Goal: Find specific page/section

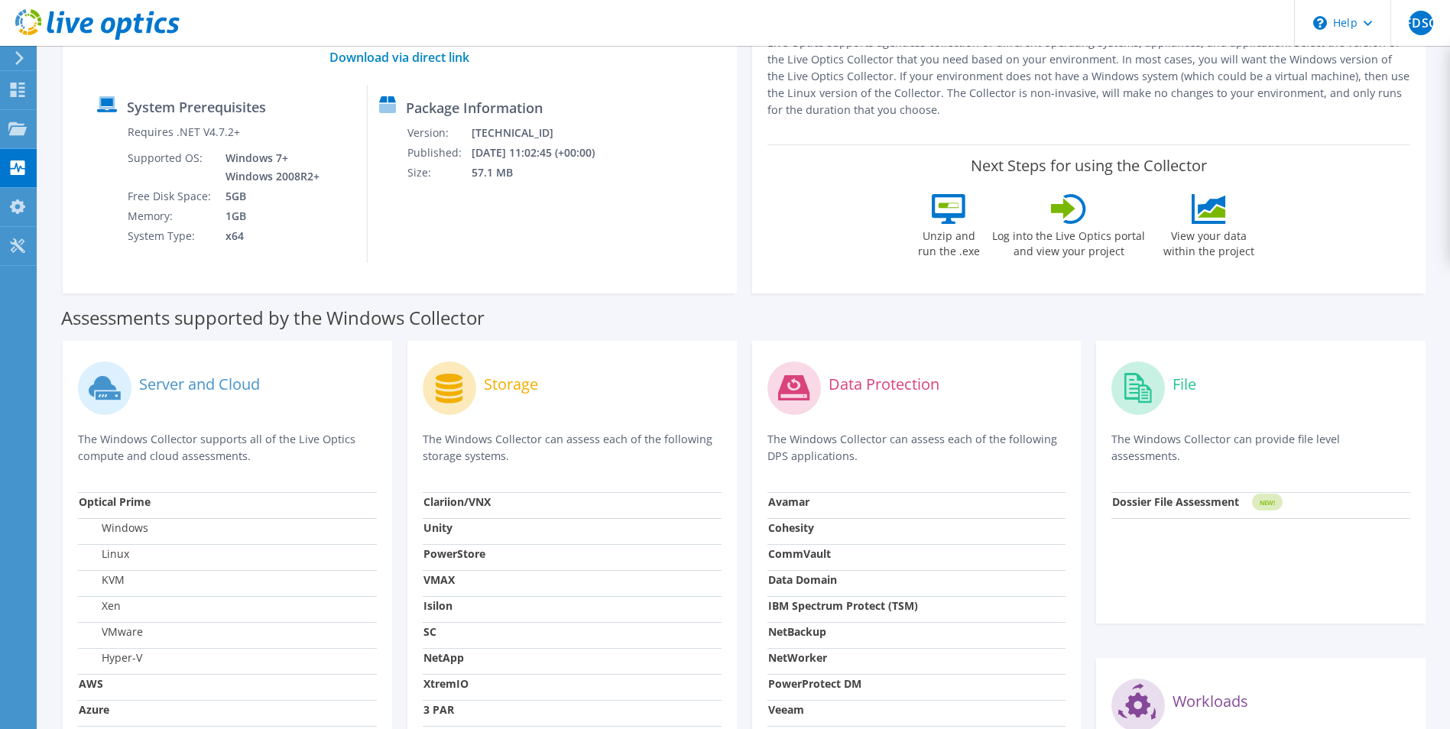
scroll to position [306, 0]
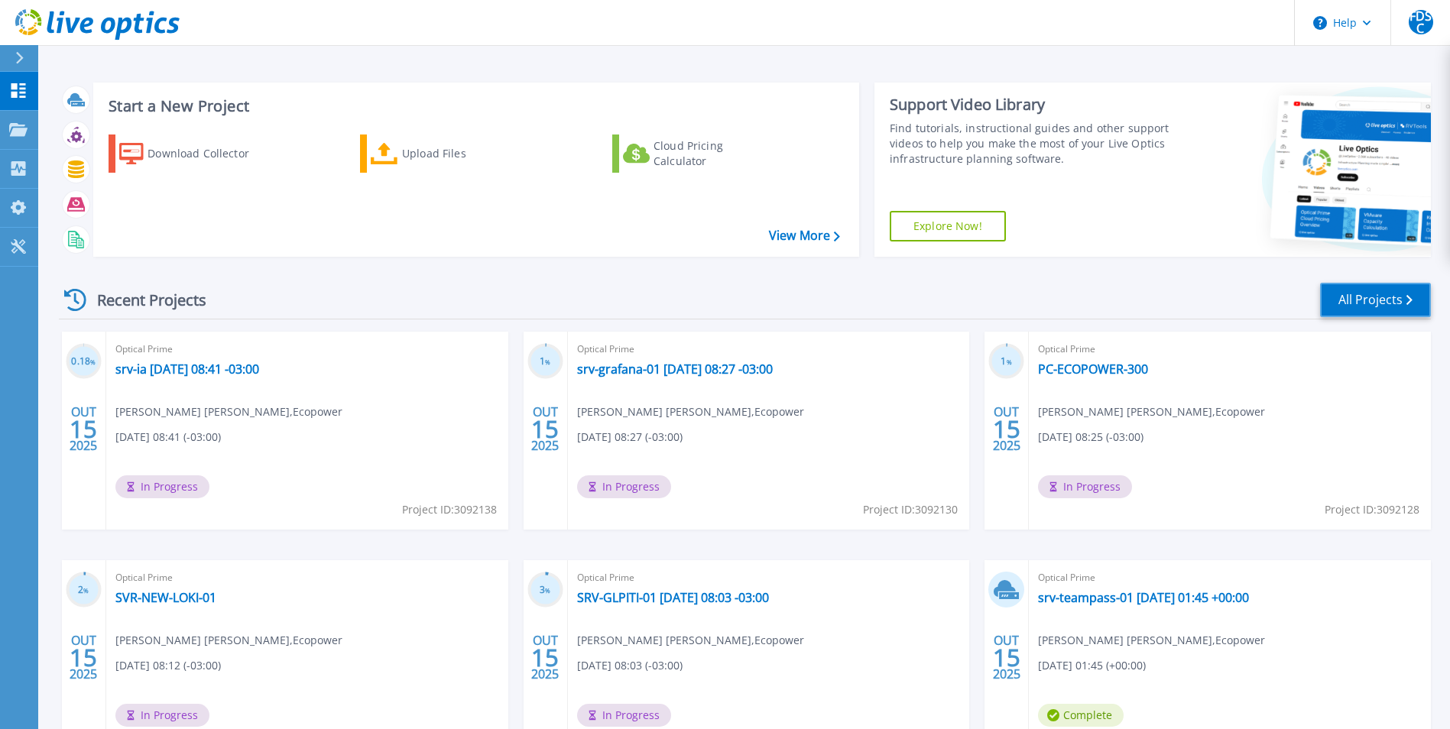
click at [1372, 303] on link "All Projects" at bounding box center [1375, 300] width 111 height 34
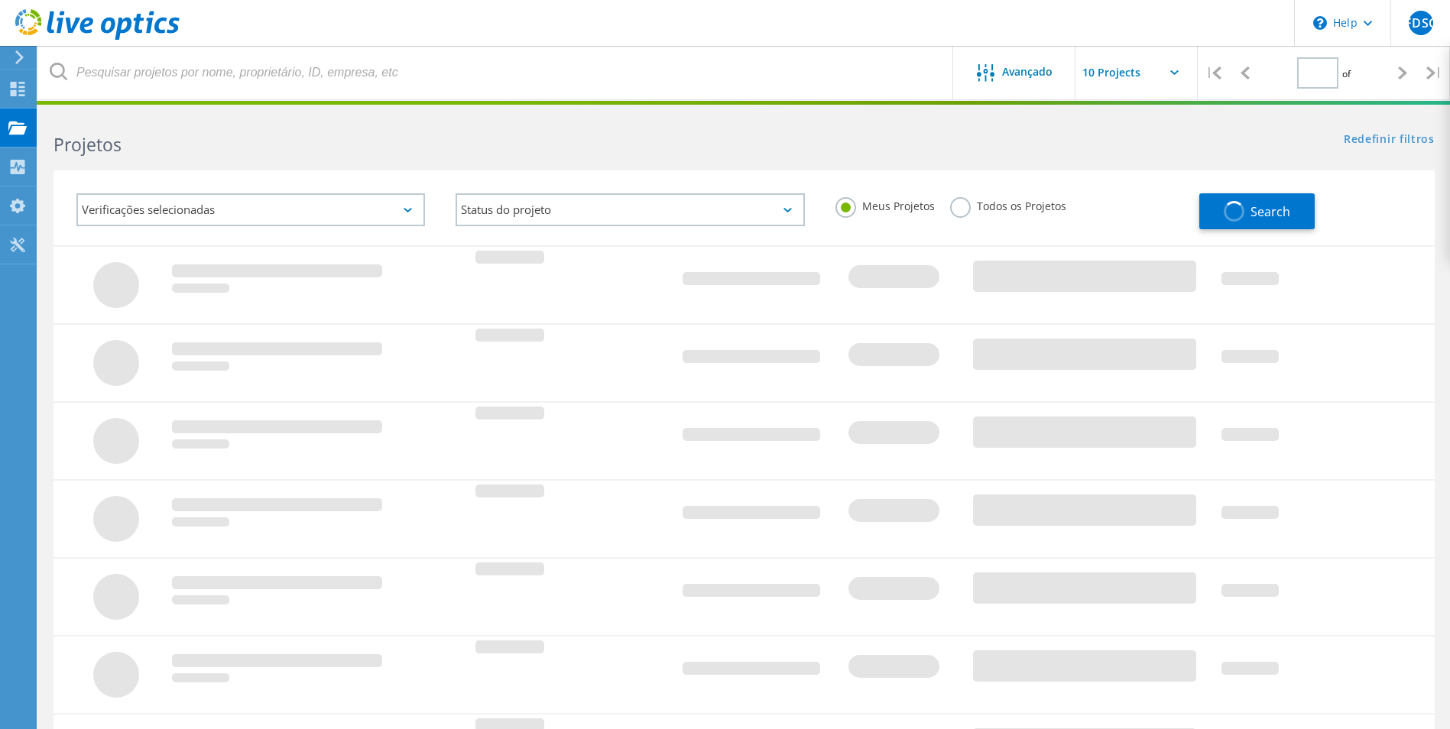
type input "1"
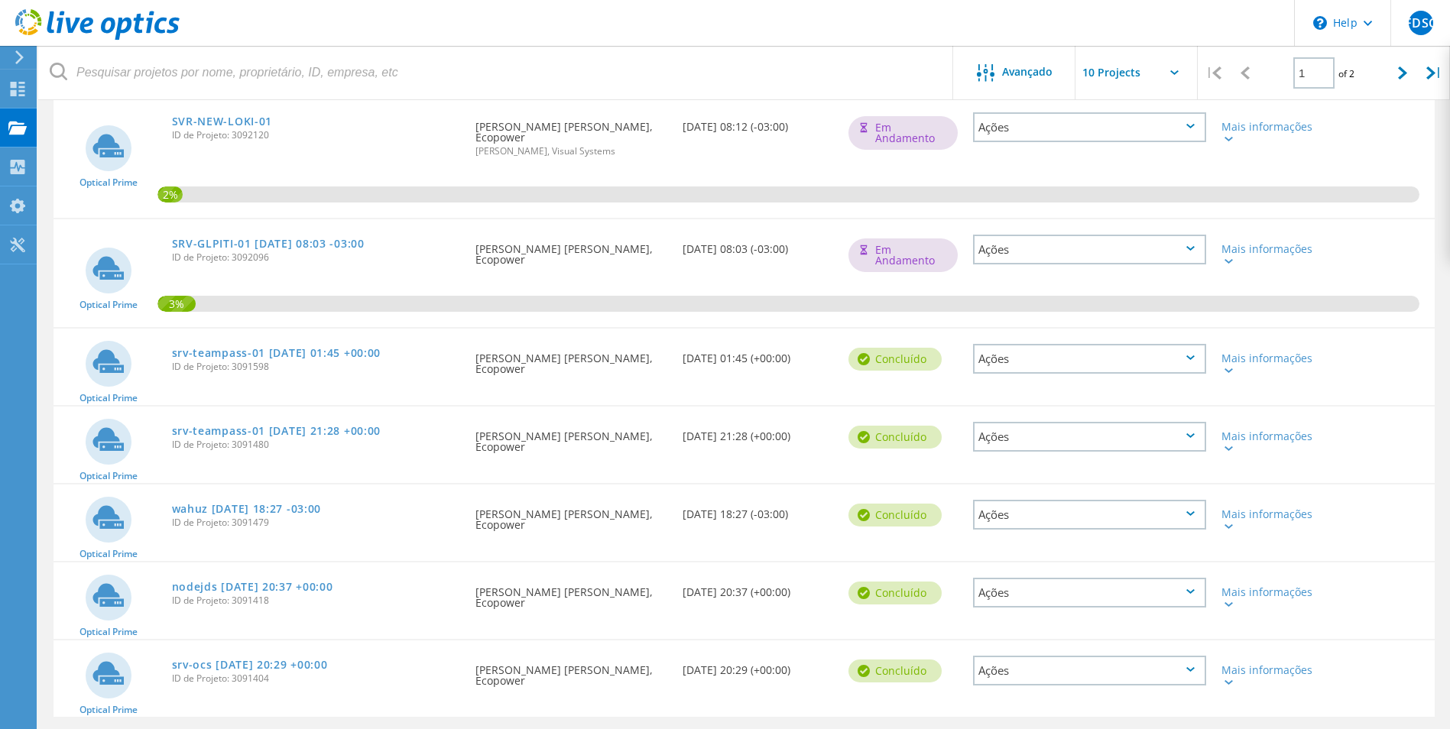
scroll to position [575, 0]
